Goal: Find specific page/section: Find specific page/section

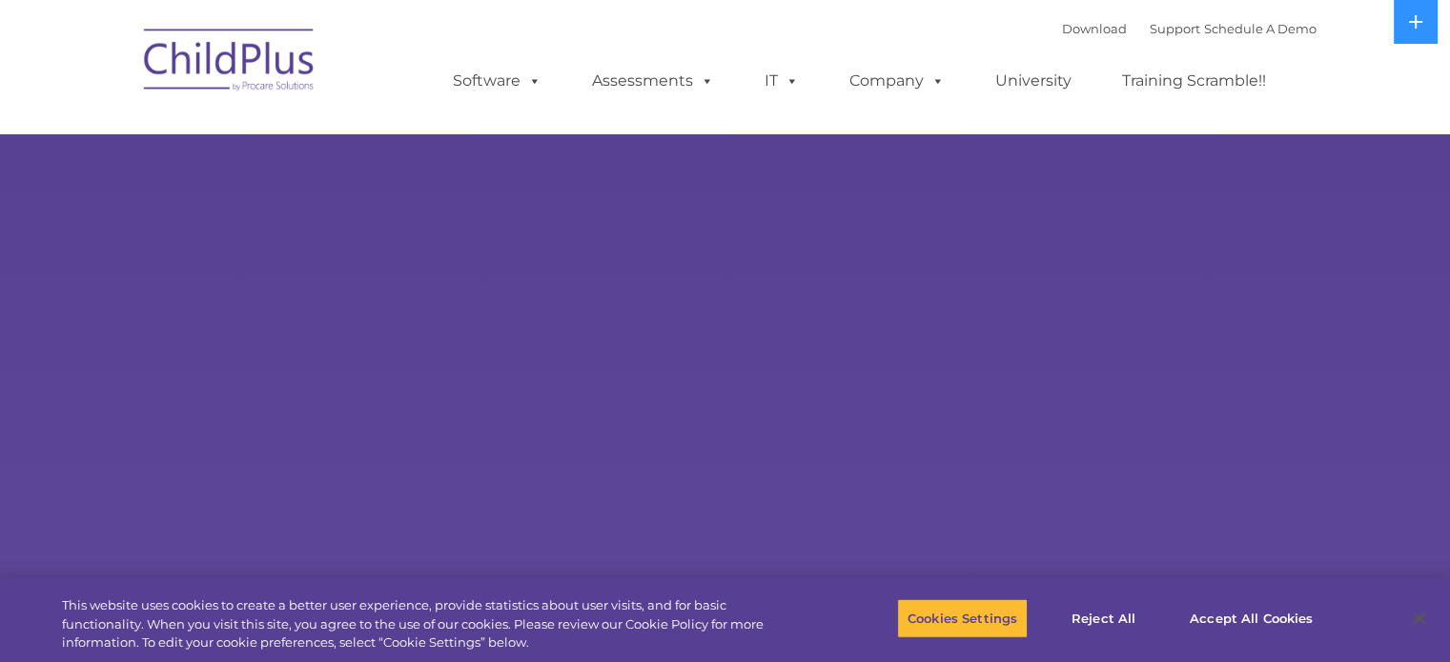
select select "MEDIUM"
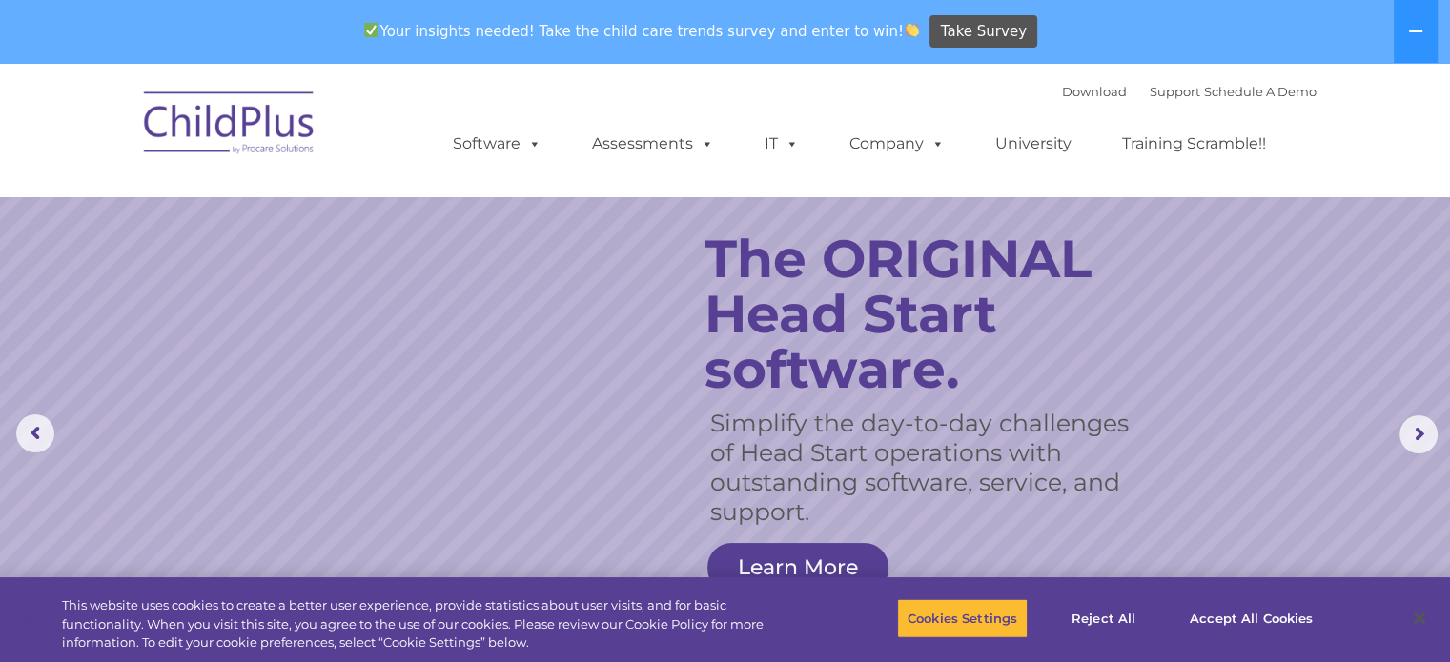
click at [506, 91] on div "Download Support | Schedule A Demo  MENU MENU Software ChildPlus: The original…" at bounding box center [866, 129] width 902 height 105
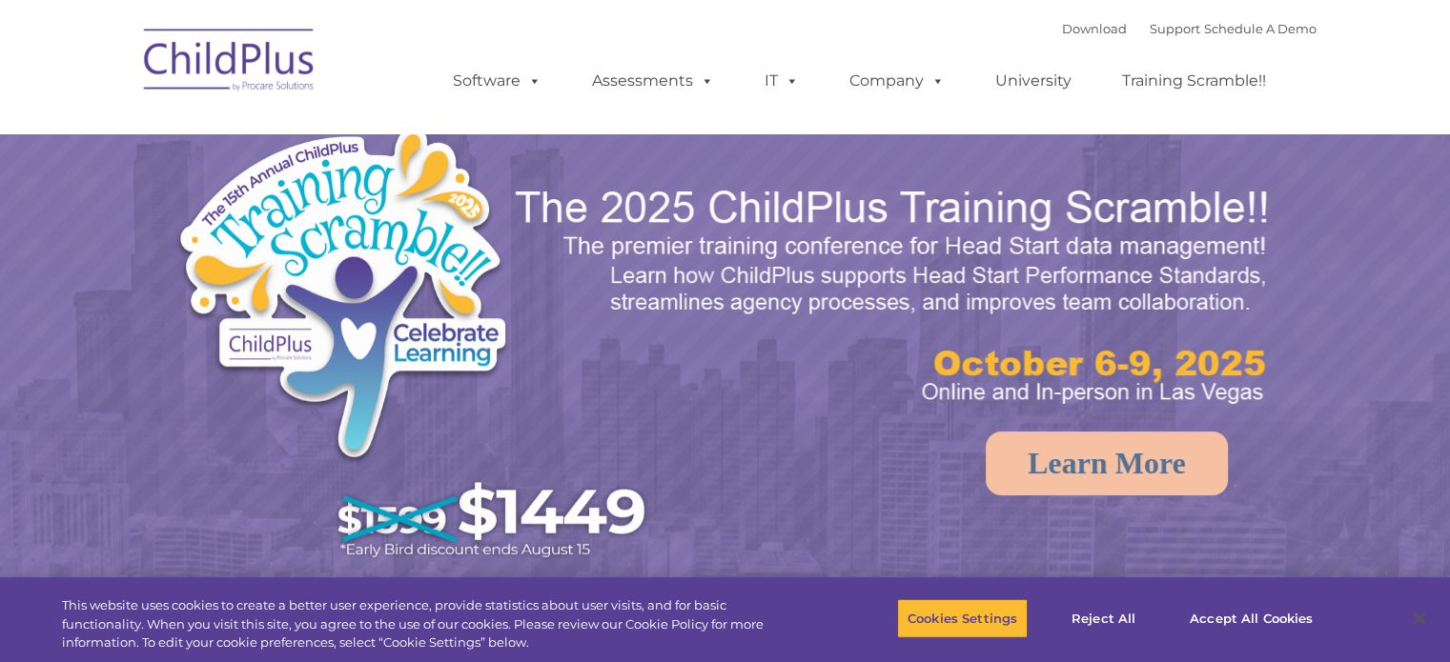
select select "MEDIUM"
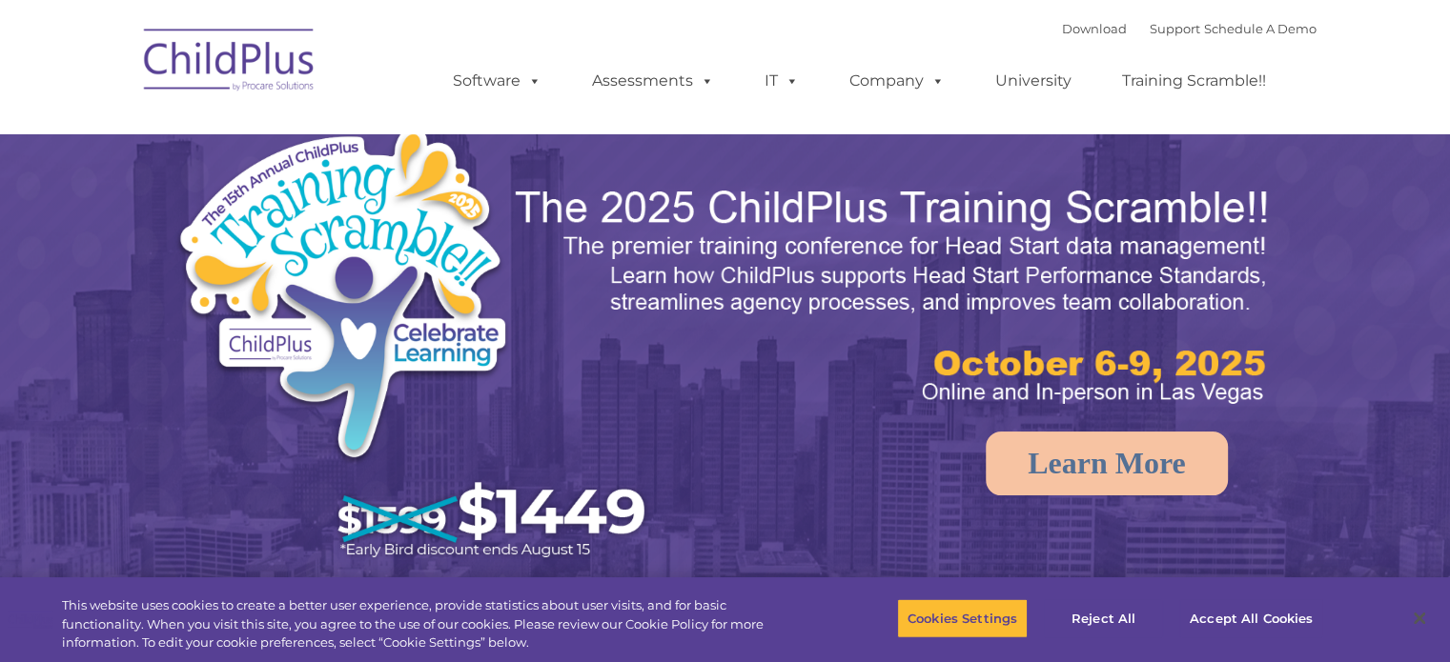
select select "MEDIUM"
